Goal: Task Accomplishment & Management: Manage account settings

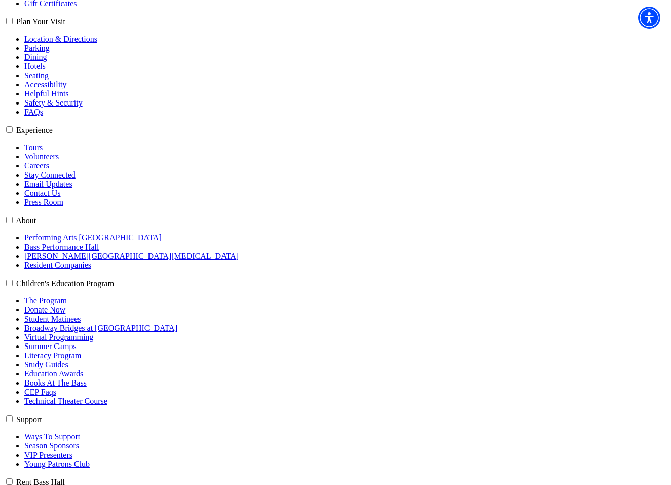
type input "[EMAIL_ADDRESS][DOMAIN_NAME]"
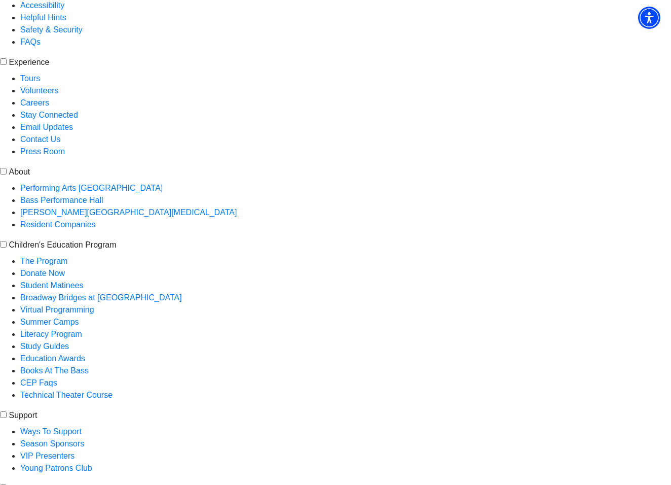
scroll to position [401, 0]
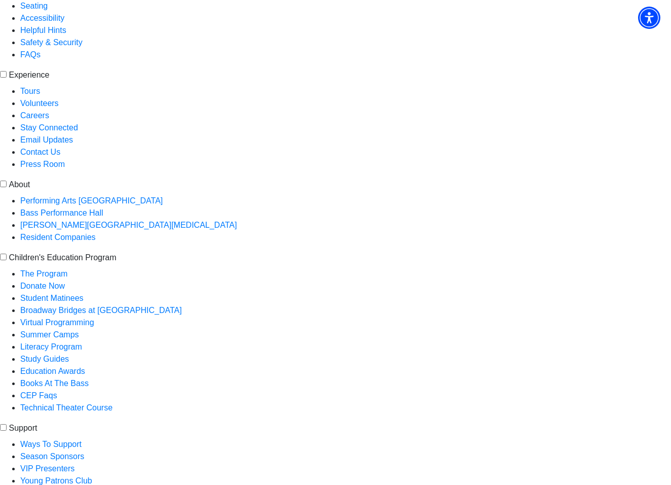
scroll to position [389, 0]
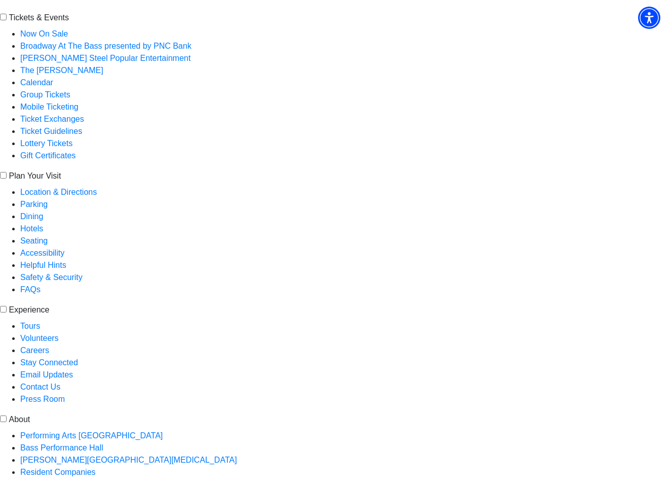
scroll to position [169, 0]
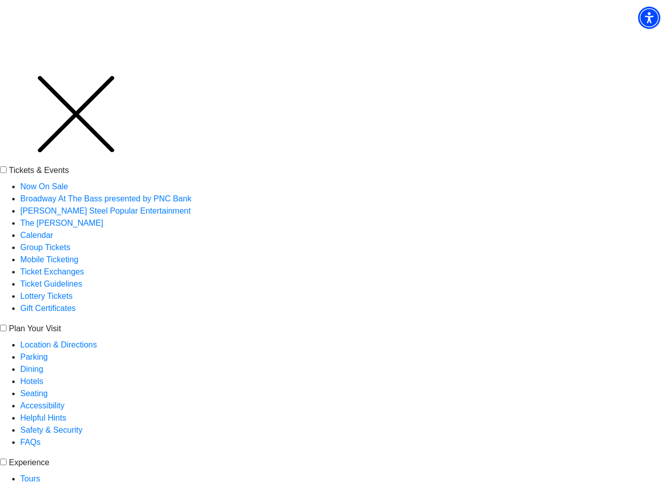
scroll to position [0, 0]
